Goal: Task Accomplishment & Management: Manage account settings

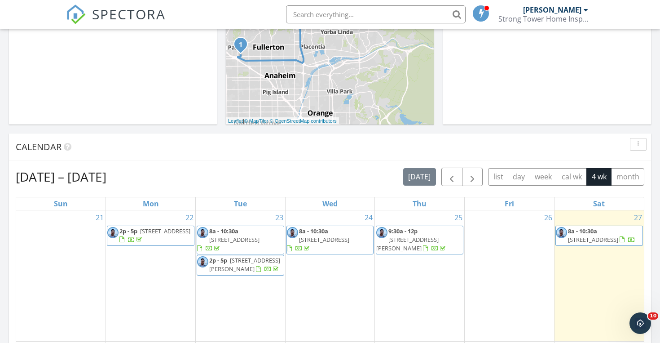
scroll to position [332, 0]
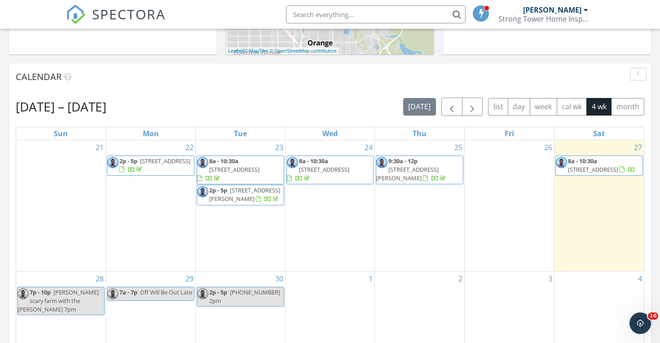
click at [605, 165] on span "[STREET_ADDRESS]" at bounding box center [593, 169] width 50 height 8
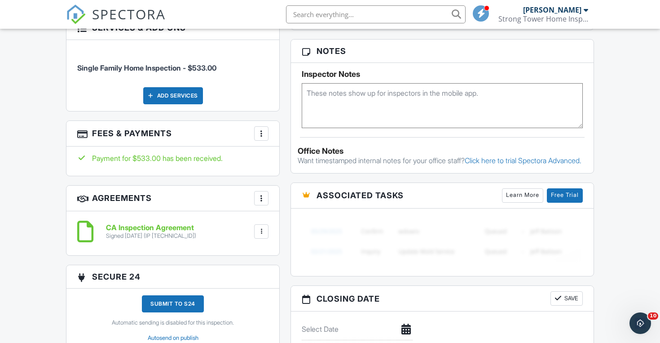
scroll to position [524, 0]
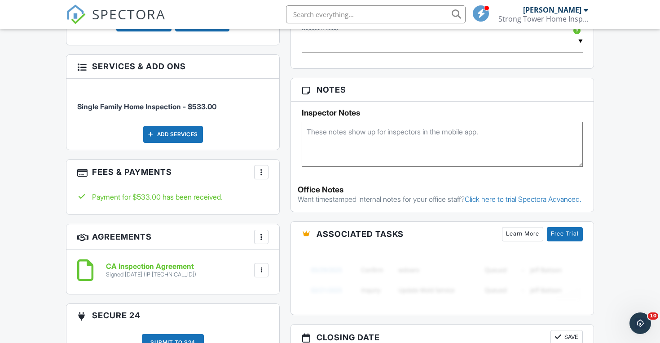
click at [172, 129] on div "Add Services" at bounding box center [173, 134] width 60 height 17
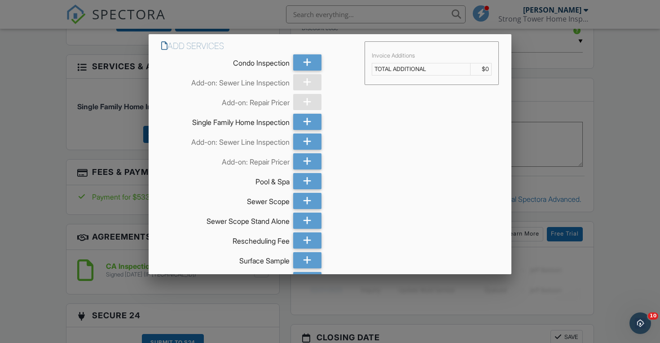
scroll to position [22, 0]
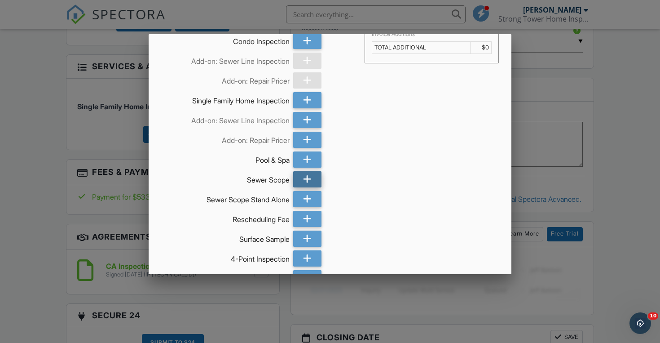
click at [297, 186] on div at bounding box center [307, 179] width 28 height 16
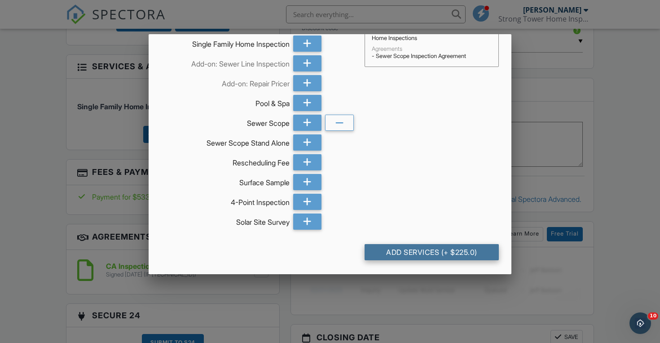
scroll to position [78, 0]
click at [459, 256] on div "Add Services (+ $225.0)" at bounding box center [432, 252] width 135 height 16
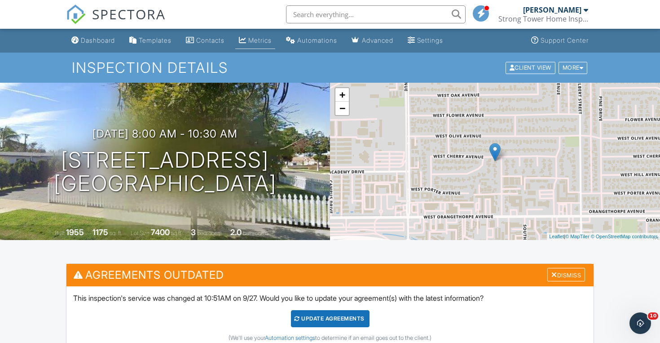
click at [258, 37] on div "Metrics" at bounding box center [259, 40] width 23 height 8
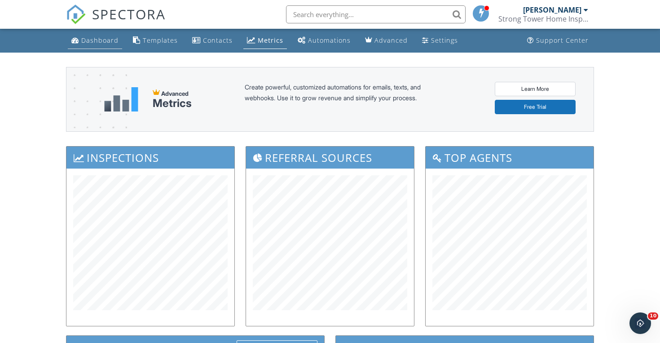
click at [100, 34] on link "Dashboard" at bounding box center [95, 40] width 54 height 17
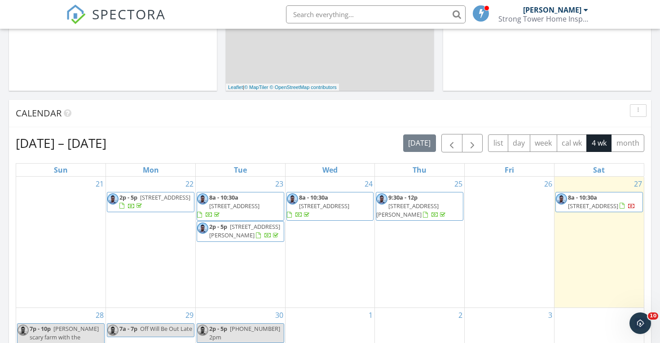
scroll to position [290, 0]
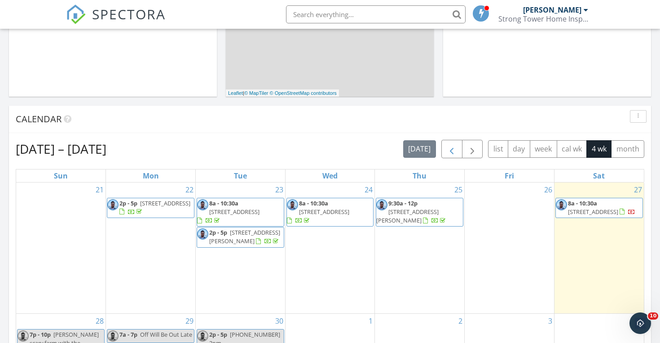
click at [455, 148] on span "button" at bounding box center [451, 149] width 11 height 11
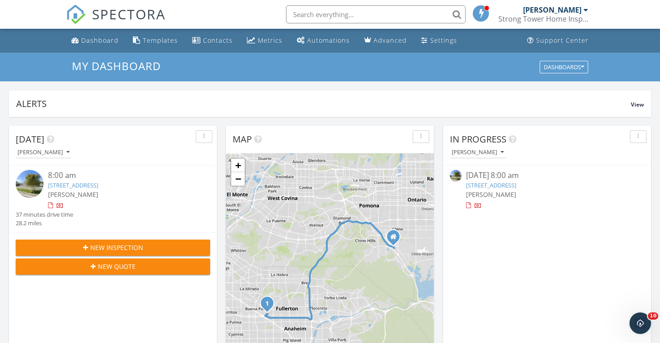
scroll to position [0, 0]
click at [95, 37] on div "Dashboard" at bounding box center [99, 40] width 37 height 9
